Goal: Information Seeking & Learning: Learn about a topic

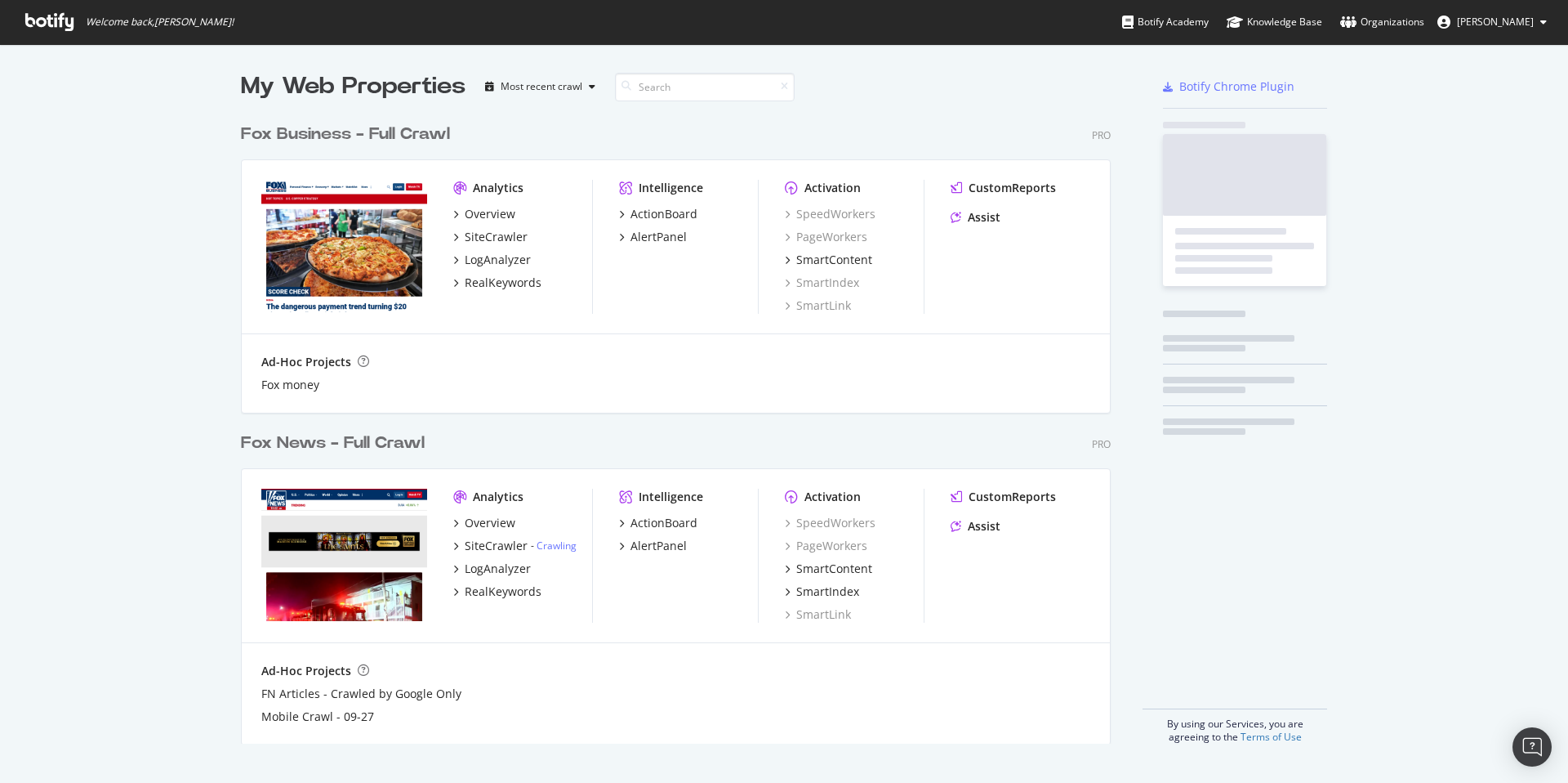
scroll to position [641, 883]
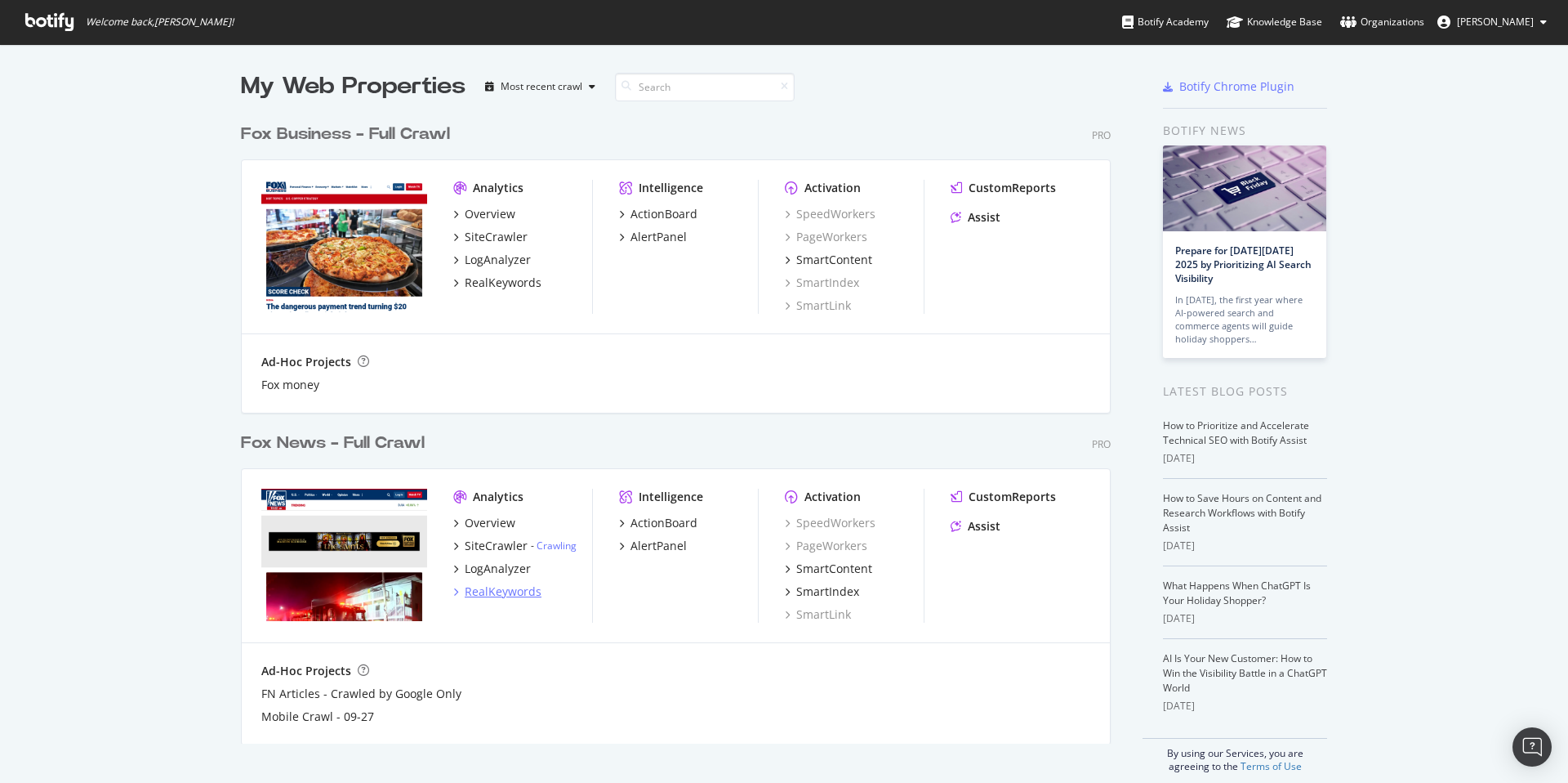
click at [497, 595] on div "RealKeywords" at bounding box center [504, 592] width 77 height 17
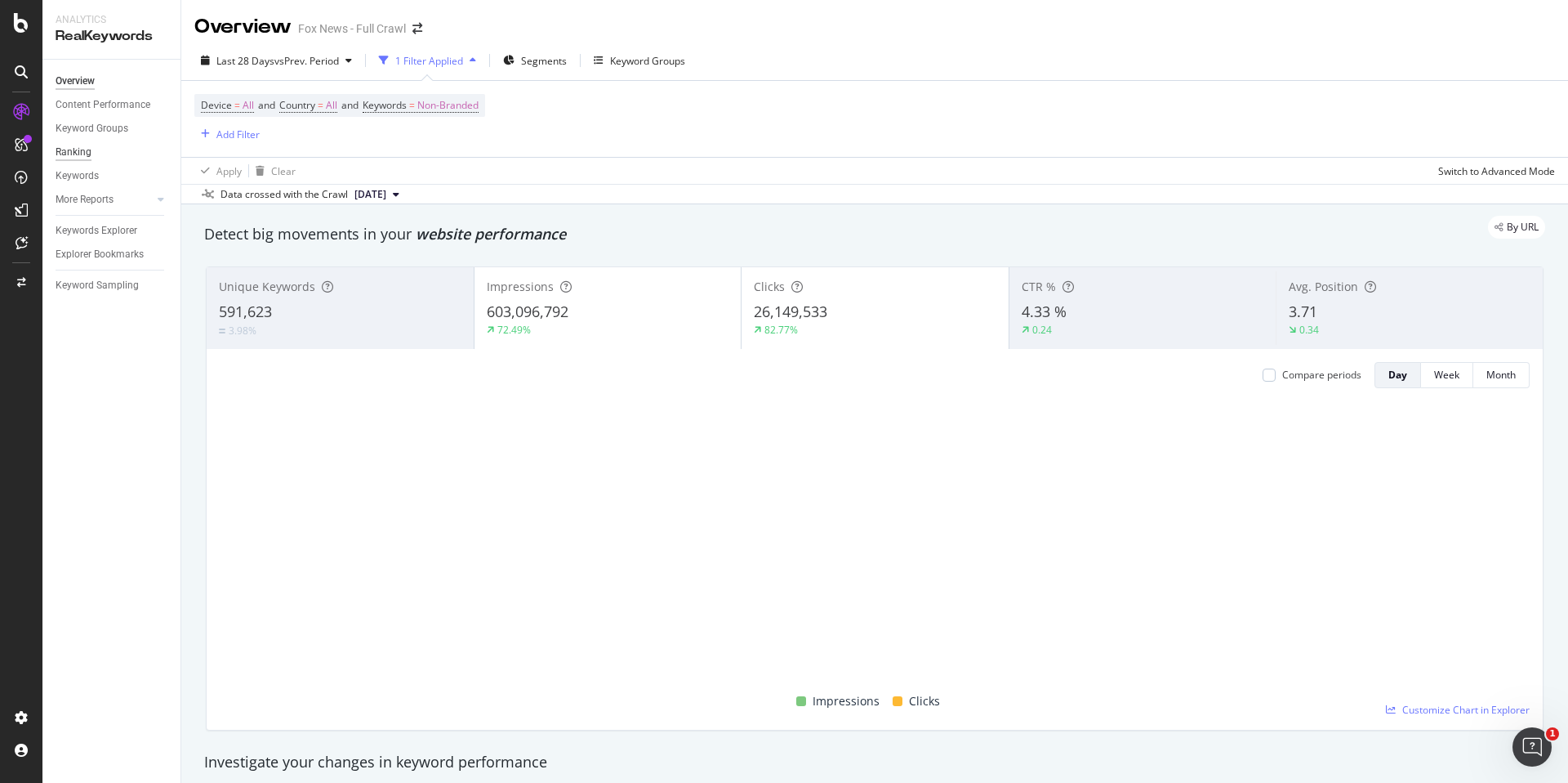
click at [79, 151] on div "Ranking" at bounding box center [73, 152] width 35 height 17
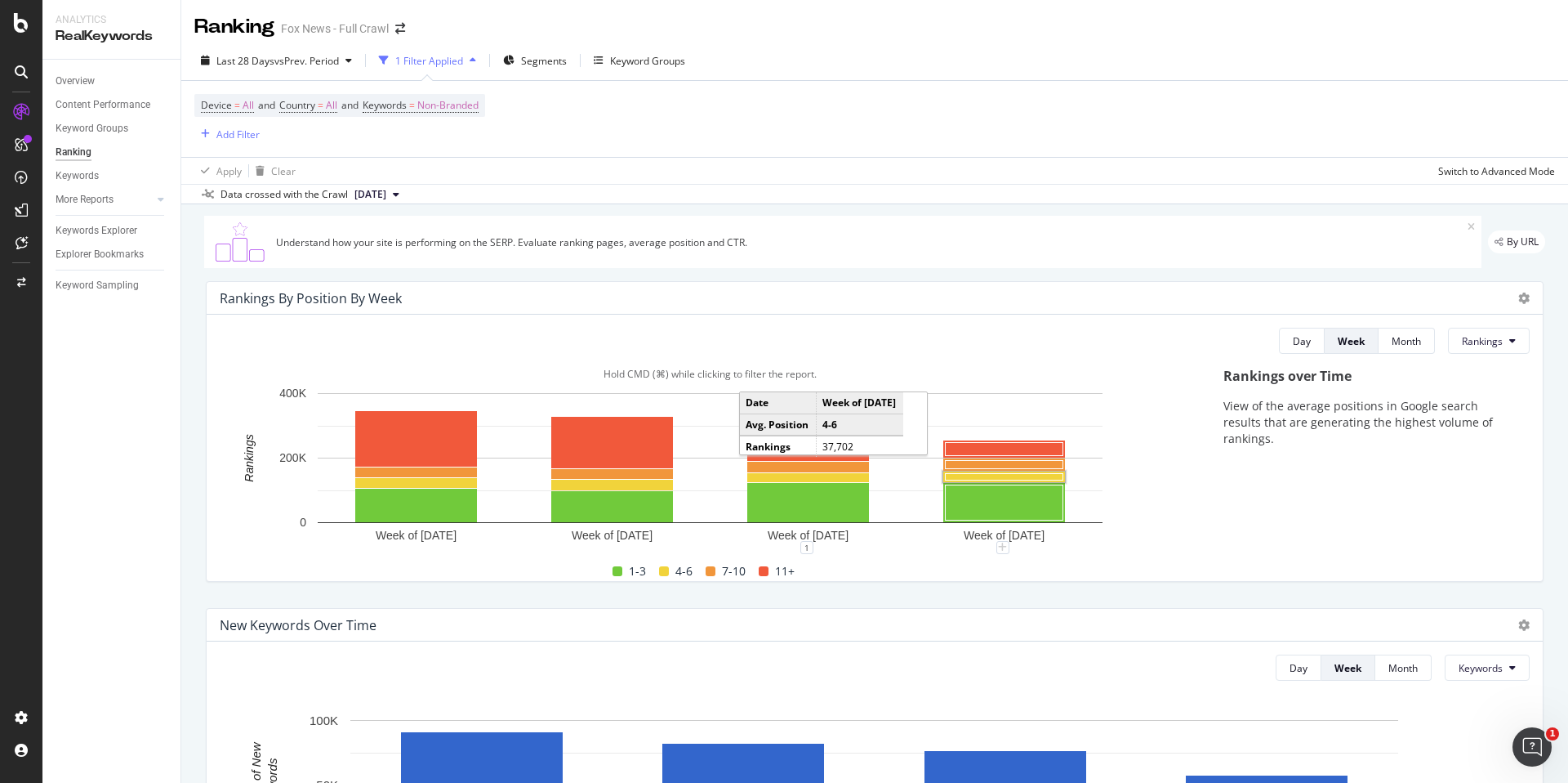
click at [985, 479] on rect "A chart." at bounding box center [1004, 477] width 117 height 7
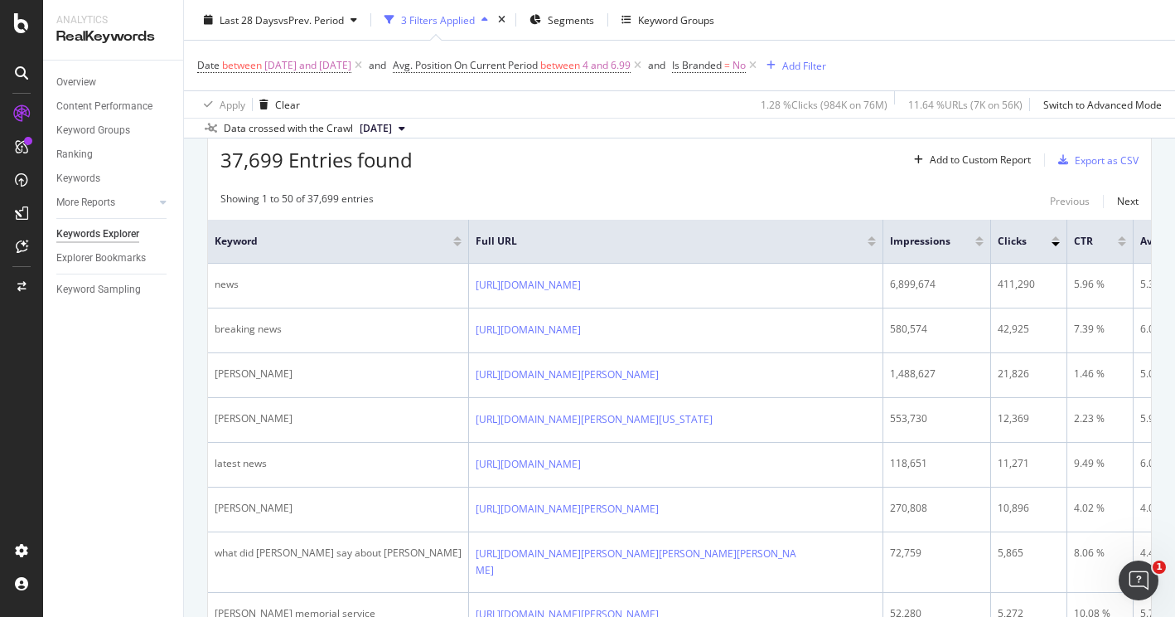
scroll to position [195, 0]
